Goal: Navigation & Orientation: Understand site structure

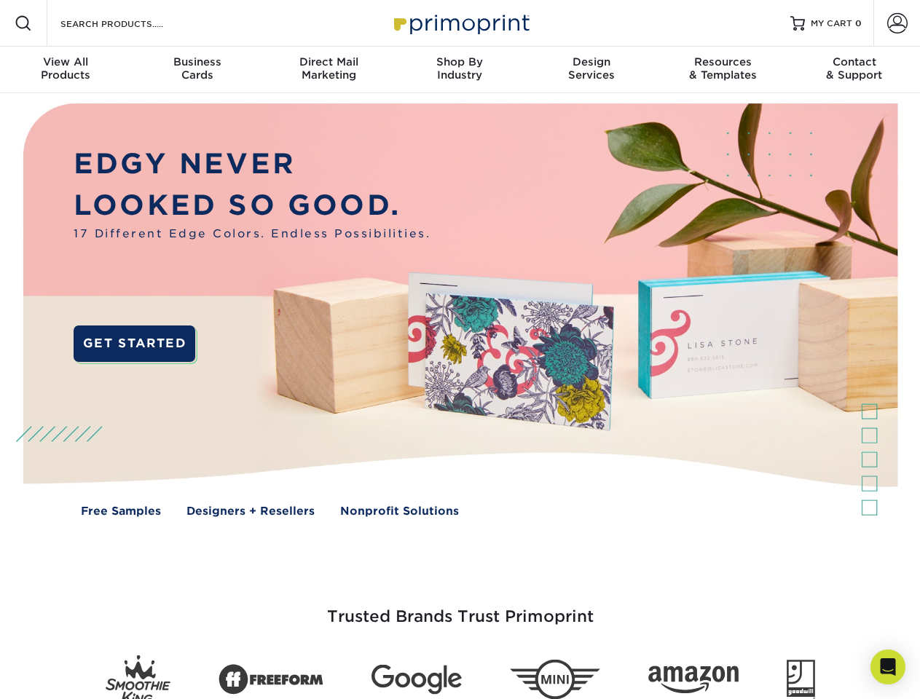
click at [460, 350] on img at bounding box center [459, 320] width 910 height 455
click at [23, 23] on span at bounding box center [23, 23] width 17 height 17
click at [896, 23] on span at bounding box center [897, 23] width 20 height 20
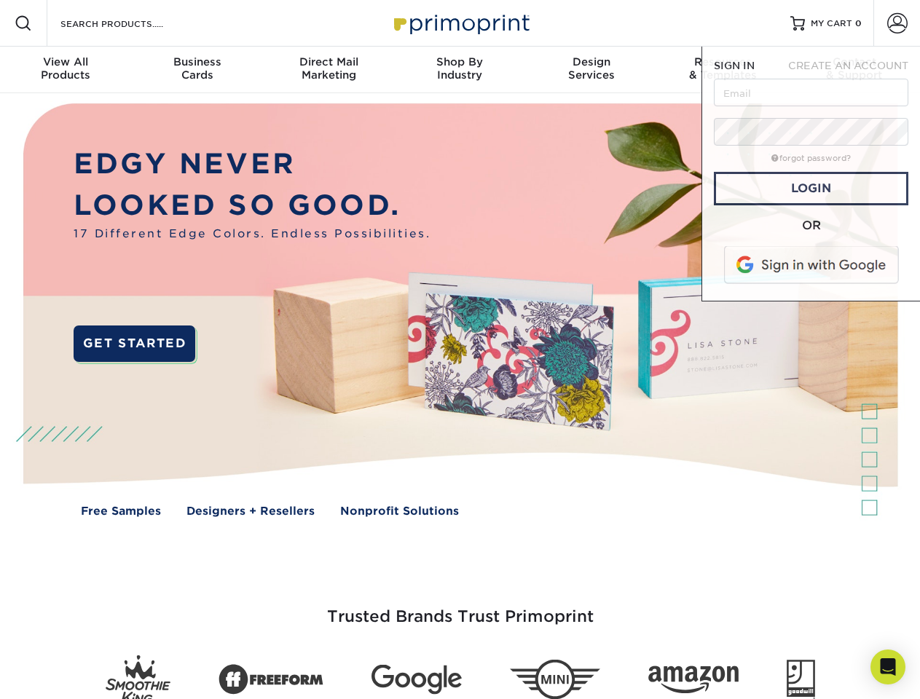
click at [66, 70] on div "View All Products" at bounding box center [65, 68] width 131 height 26
click at [197, 70] on div "Business Cards" at bounding box center [196, 68] width 131 height 26
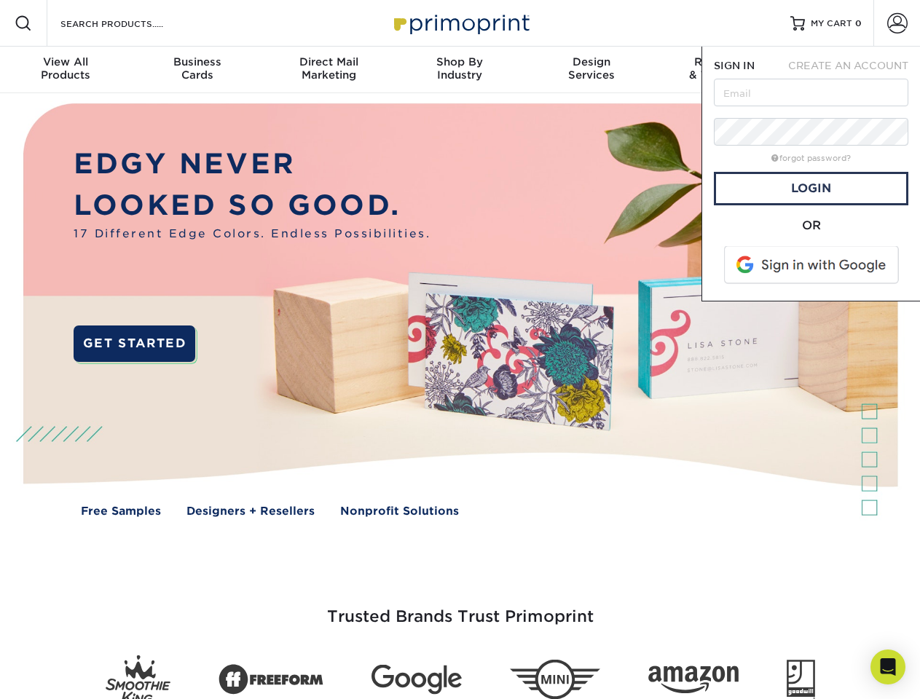
click at [328, 70] on div "Direct Mail Marketing" at bounding box center [328, 68] width 131 height 26
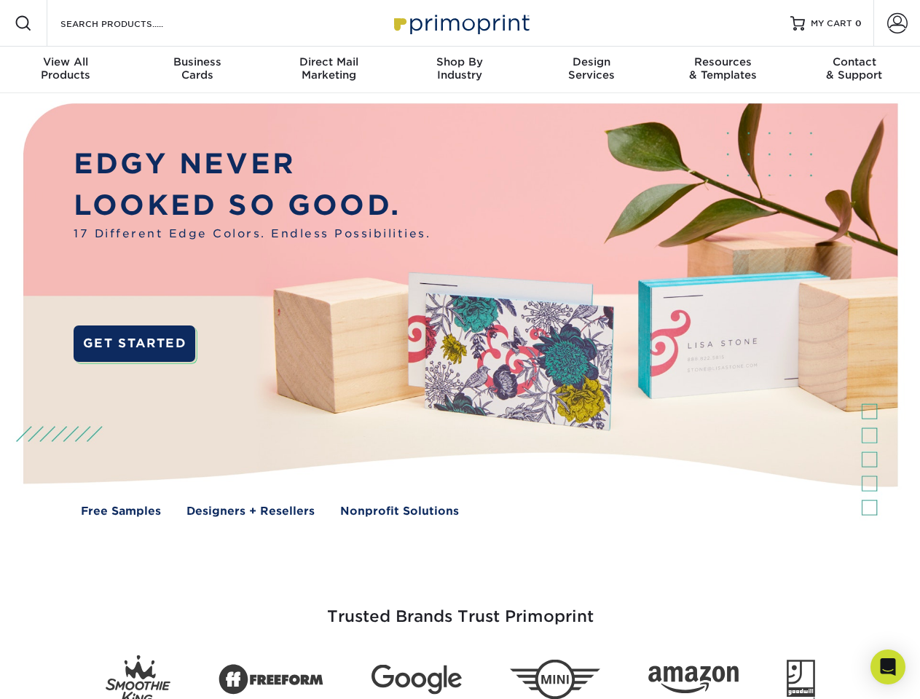
click at [460, 70] on div "Shop By Industry" at bounding box center [459, 68] width 131 height 26
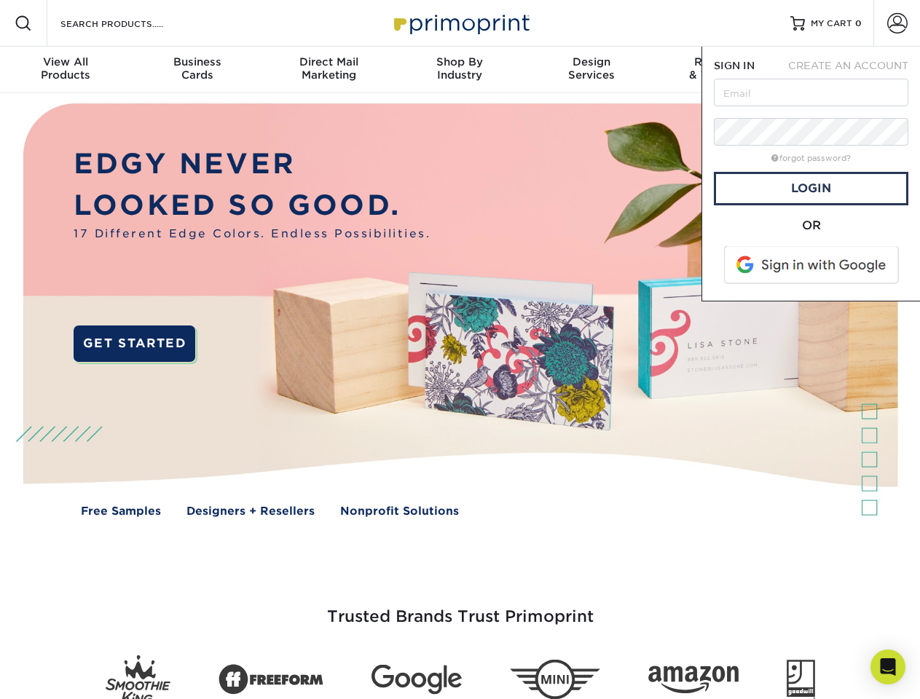
click at [591, 70] on div "Design Services" at bounding box center [591, 68] width 131 height 26
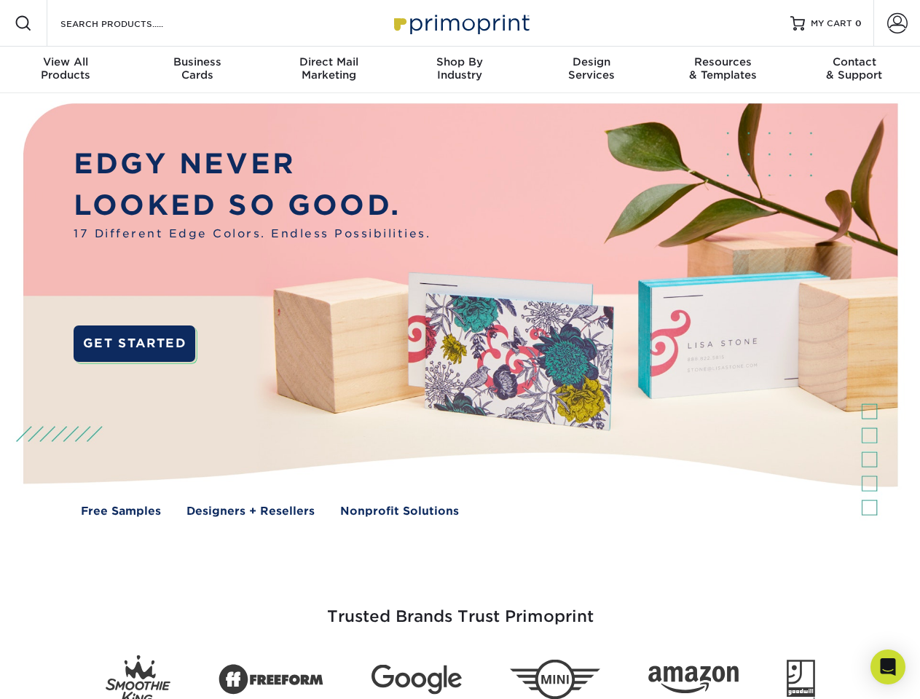
click at [722, 70] on span "SIGN IN" at bounding box center [734, 66] width 41 height 12
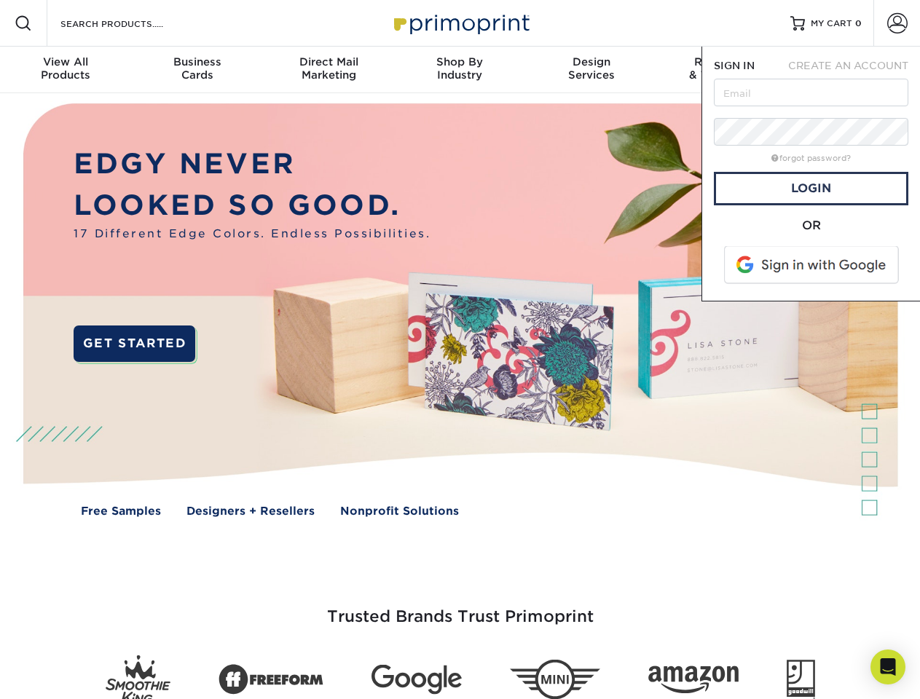
click at [854, 70] on div "Contact & Support" at bounding box center [854, 68] width 131 height 26
